Goal: Check status: Check status

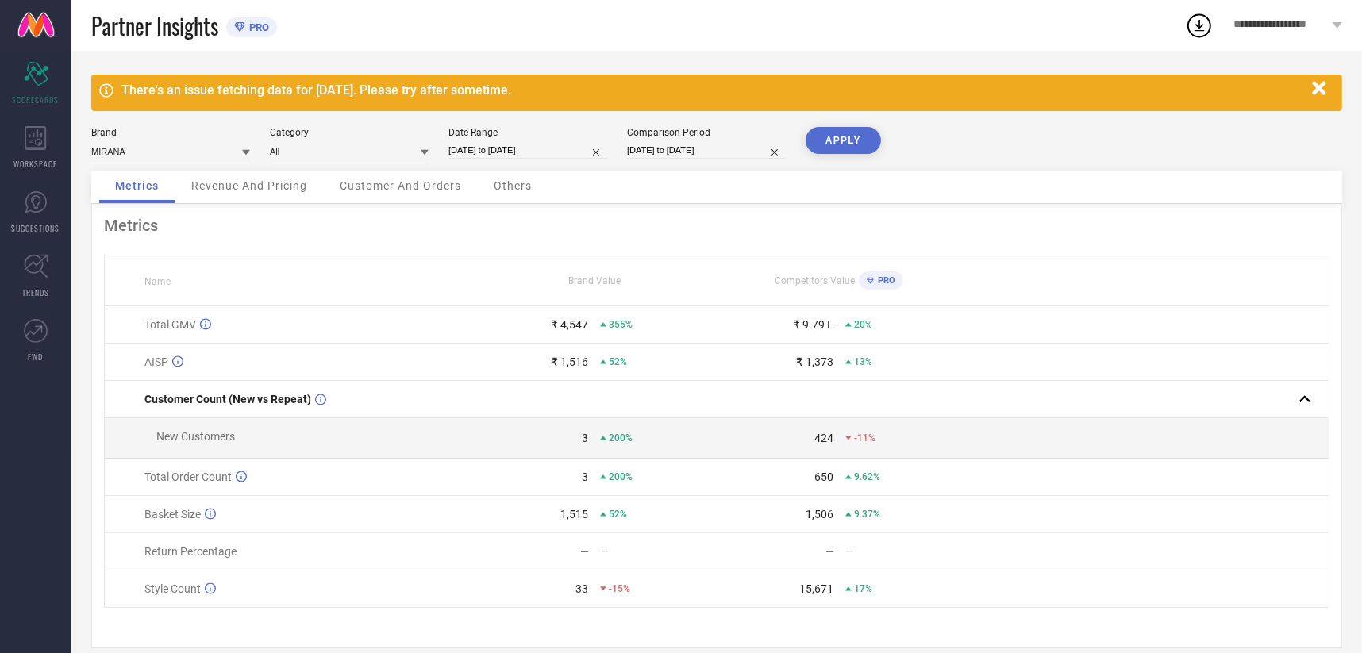
click at [476, 151] on input "[DATE] to [DATE]" at bounding box center [527, 150] width 159 height 17
select select "7"
select select "2025"
select select "8"
select select "2025"
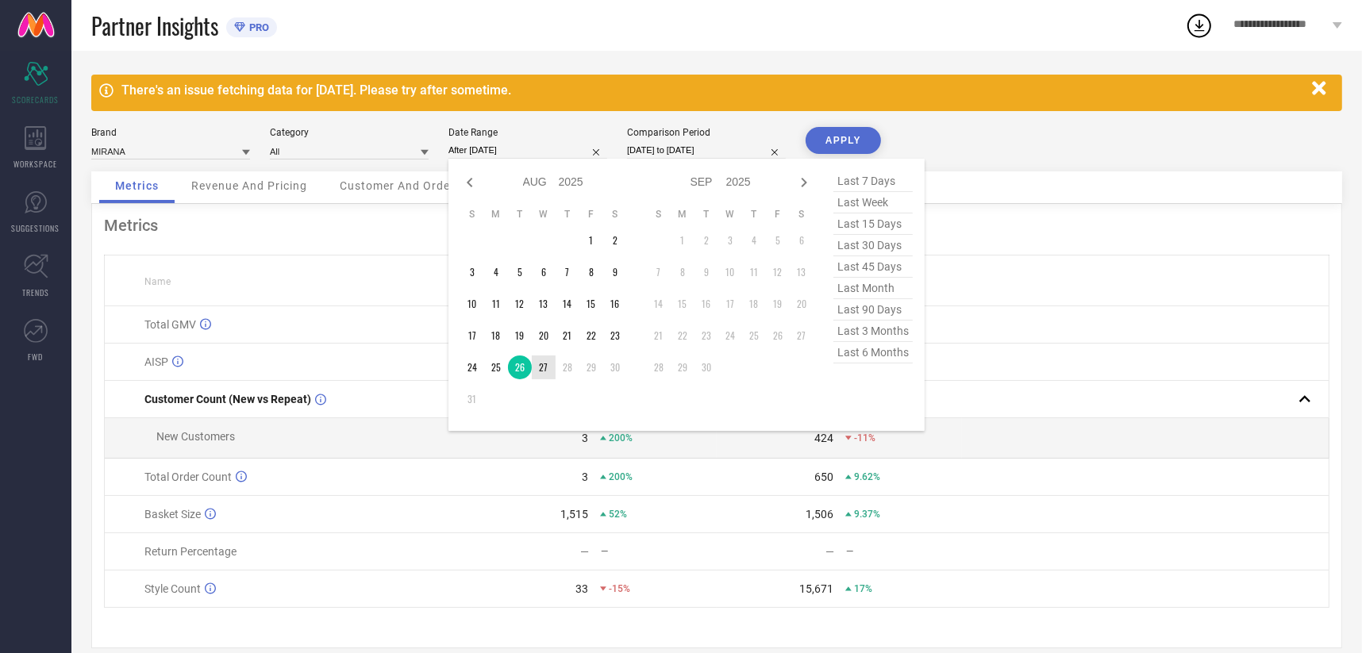
click at [542, 368] on td "27" at bounding box center [544, 367] width 24 height 24
type input "[DATE] to [DATE]"
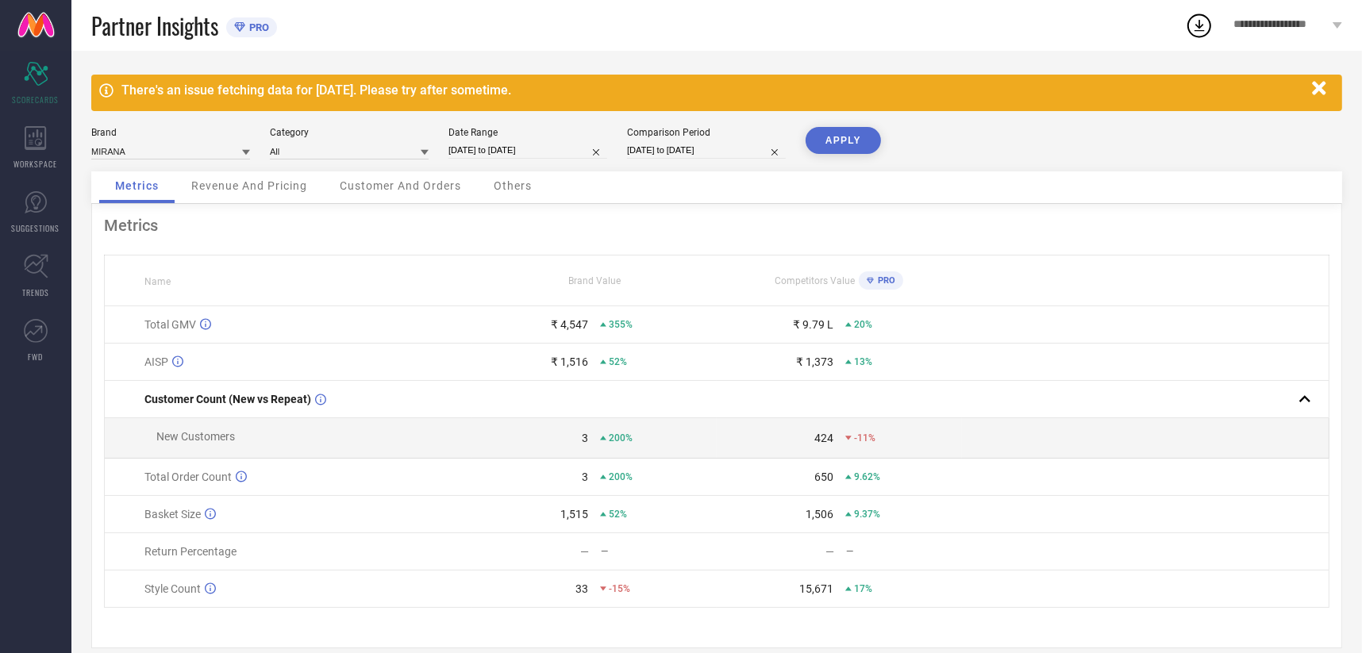
click at [656, 152] on input "[DATE] to [DATE]" at bounding box center [706, 150] width 159 height 17
select select "7"
select select "2024"
select select "8"
select select "2024"
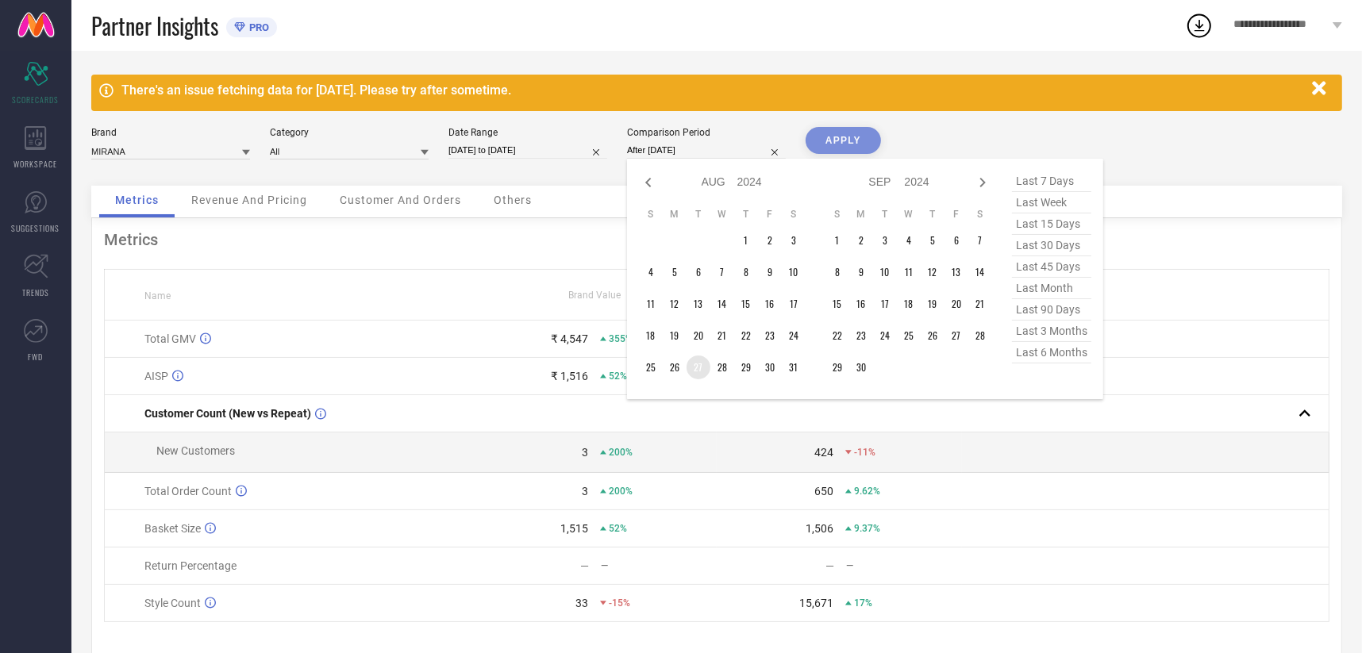
click at [696, 365] on td "27" at bounding box center [698, 367] width 24 height 24
type input "[DATE] to [DATE]"
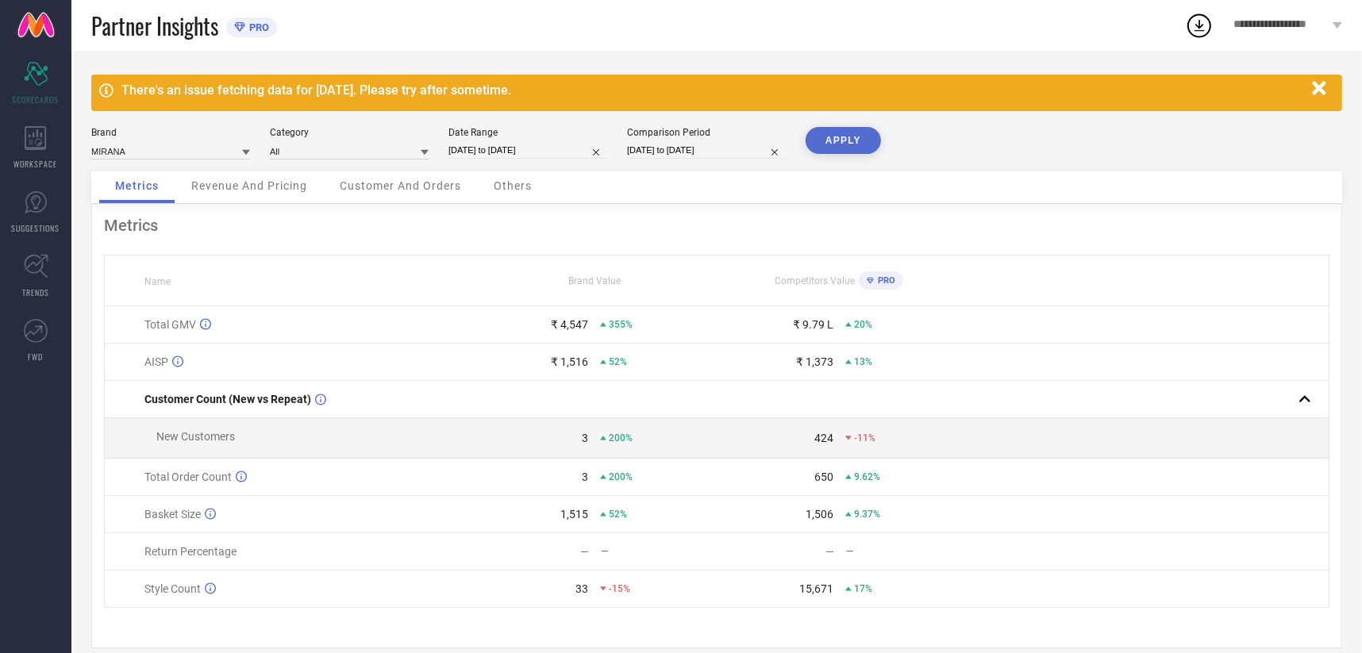
click at [821, 146] on button "APPLY" at bounding box center [842, 140] width 75 height 27
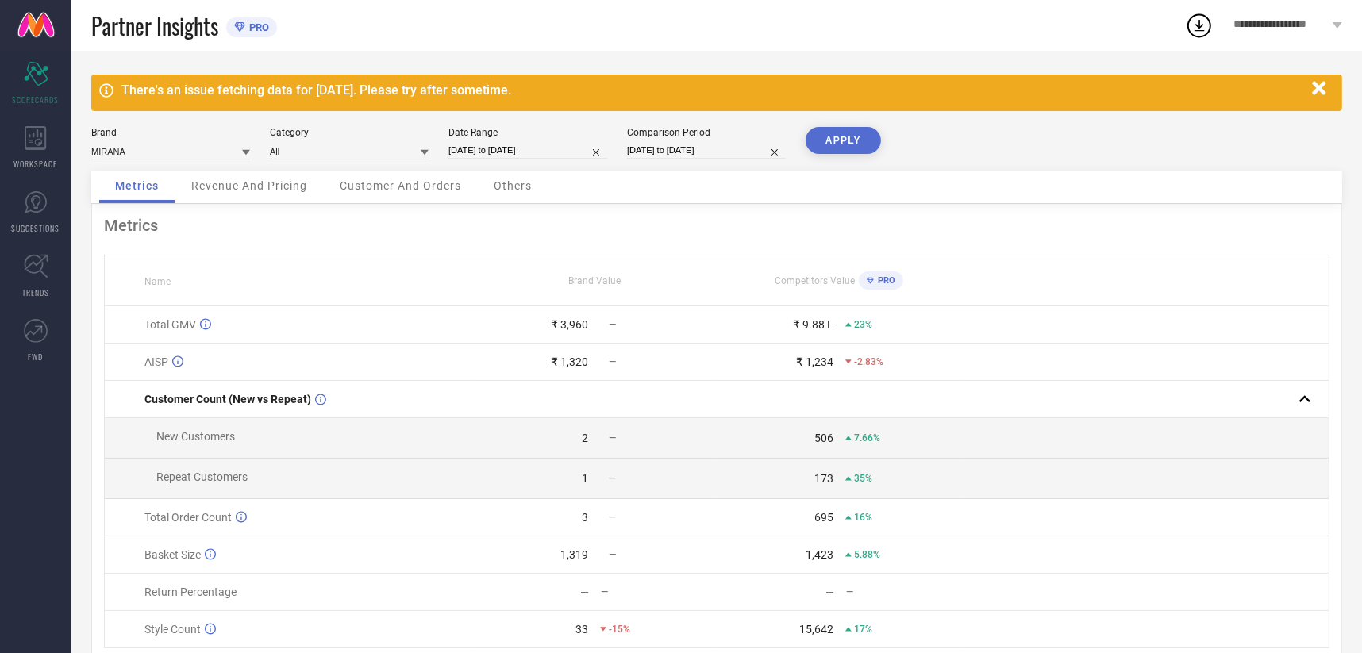
select select "7"
select select "2025"
select select "8"
select select "2025"
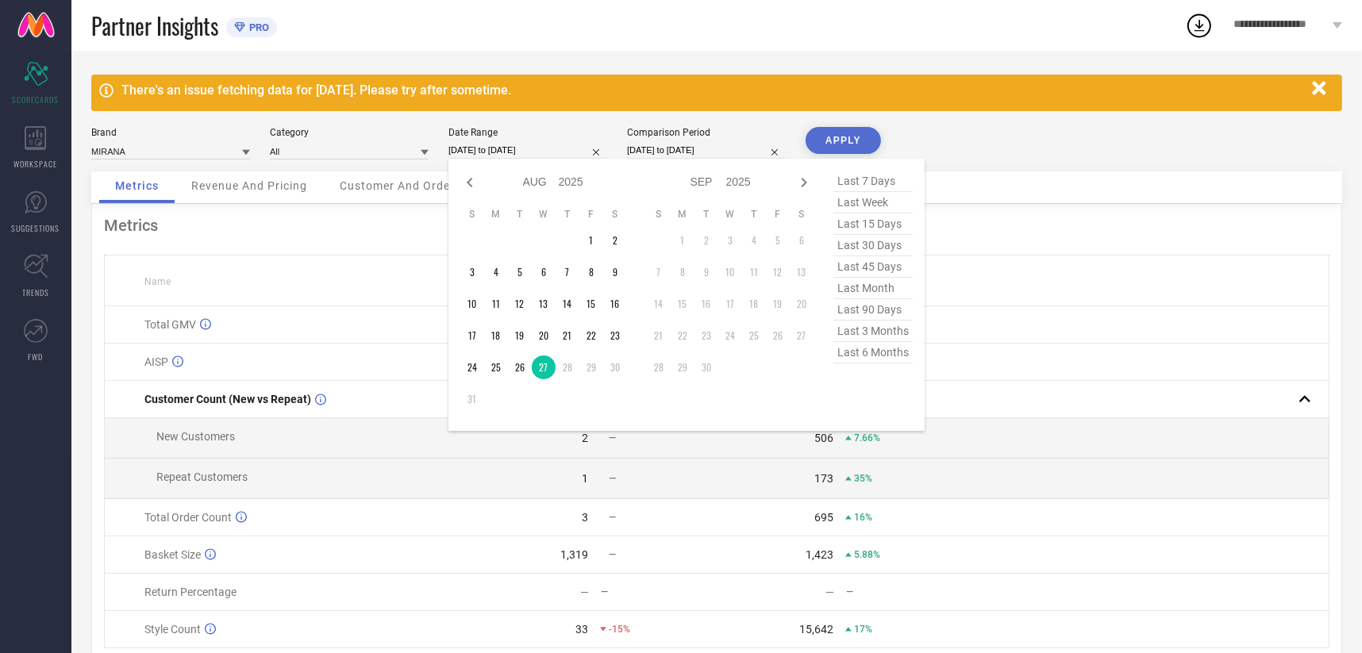
click at [522, 155] on input "[DATE] to [DATE]" at bounding box center [527, 150] width 159 height 17
